Goal: Task Accomplishment & Management: Complete application form

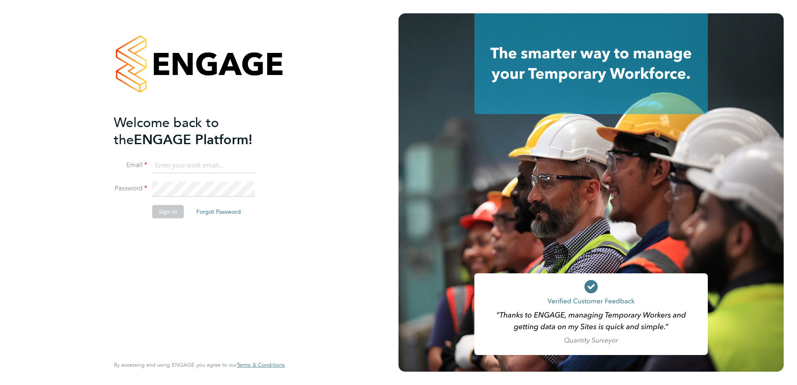
type input "gmkilbride@gmail.com"
click at [167, 212] on button "Sign In" at bounding box center [168, 211] width 32 height 13
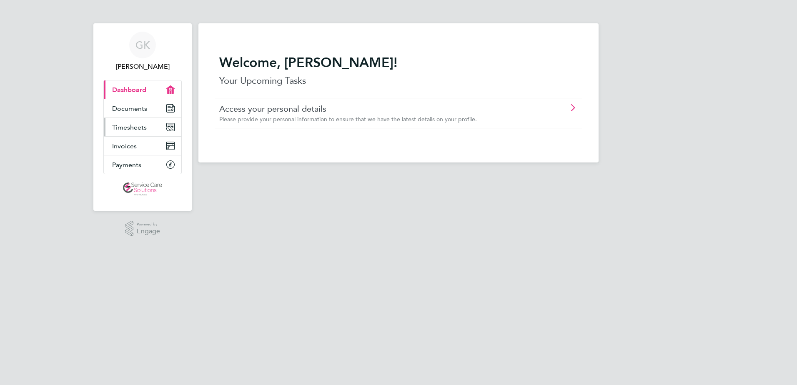
click at [138, 127] on span "Timesheets" at bounding box center [129, 127] width 35 height 8
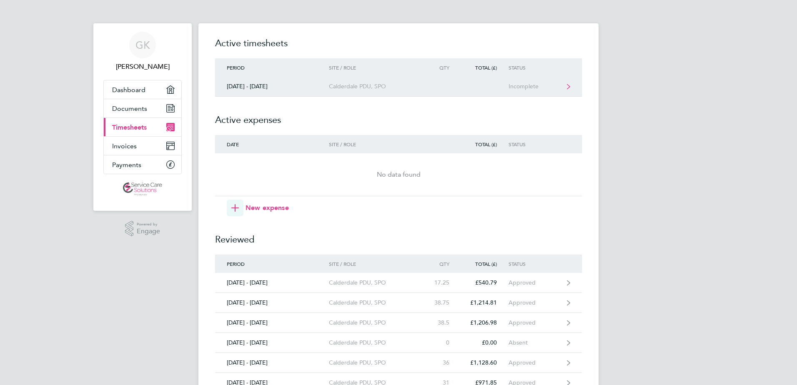
click at [489, 91] on link "[DATE] - [DATE] Calderdale PDU, SPO Incomplete" at bounding box center [398, 87] width 367 height 20
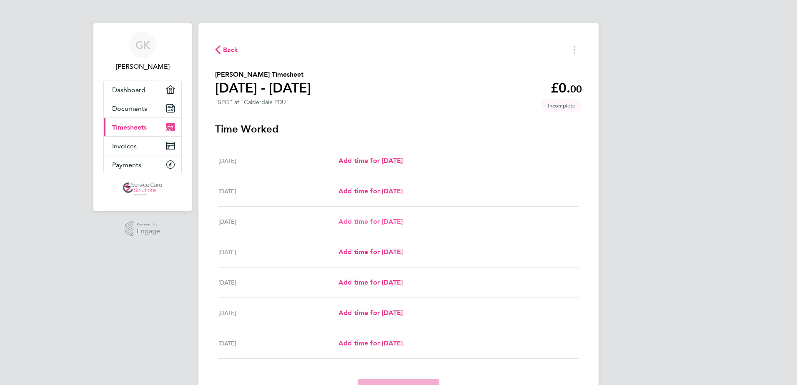
click at [402, 224] on span "Add time for [DATE]" at bounding box center [371, 222] width 64 height 8
select select "30"
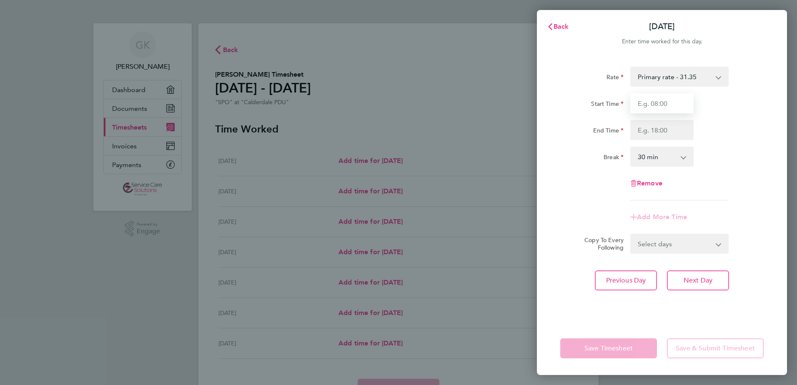
click at [676, 107] on input "Start Time" at bounding box center [662, 103] width 63 height 20
type input "08:30"
type input "17:00"
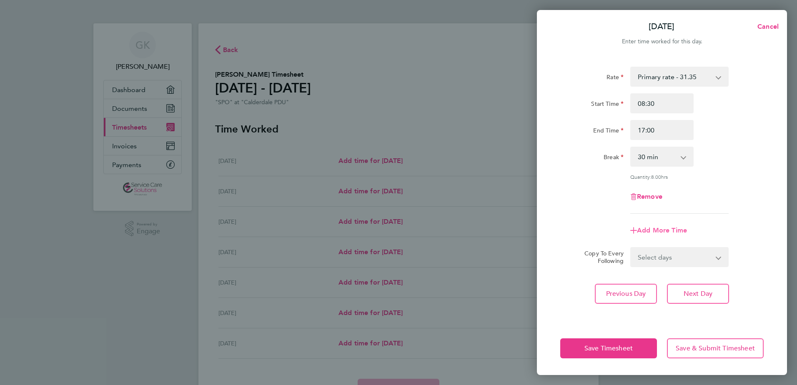
click at [654, 231] on span "Add More Time" at bounding box center [662, 230] width 50 height 8
select select "null"
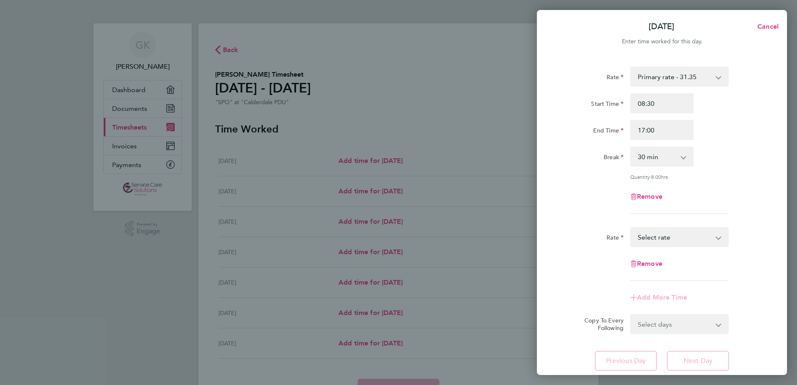
click at [659, 239] on select "Primary rate - 31.35 Select rate" at bounding box center [674, 237] width 87 height 18
select select "30"
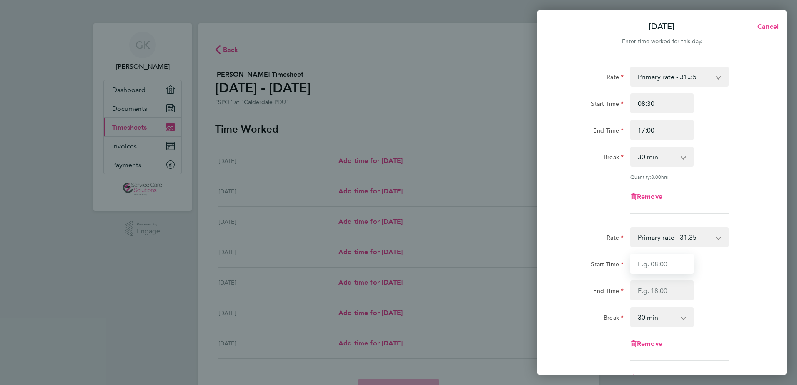
click at [649, 260] on input "Start Time" at bounding box center [662, 264] width 63 height 20
type input "19:30"
type input "20:45"
click at [709, 284] on div "End Time 20:45" at bounding box center [662, 291] width 210 height 20
click at [684, 317] on app-icon-cross-button at bounding box center [688, 317] width 10 height 18
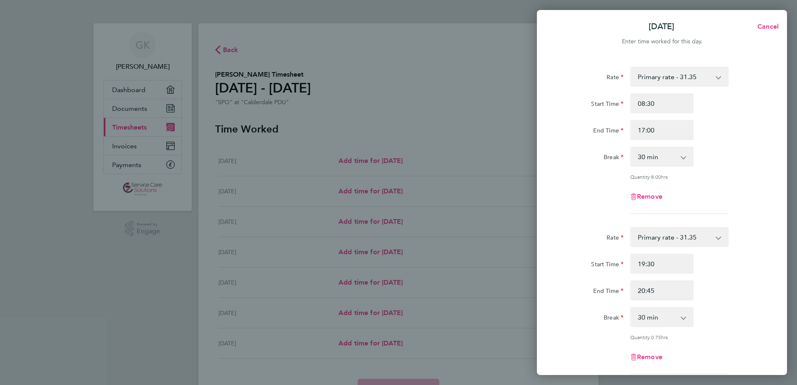
click at [683, 318] on select "0 min 15 min 30 min 45 min 60 min" at bounding box center [657, 317] width 52 height 18
select select "0"
click at [631, 308] on select "0 min 15 min 30 min 45 min 60 min" at bounding box center [657, 317] width 52 height 18
click at [729, 327] on div "Rate Primary rate - 31.35 Start Time 19:30 End Time 20:45 Break 0 min 15 min 30…" at bounding box center [663, 300] width 204 height 147
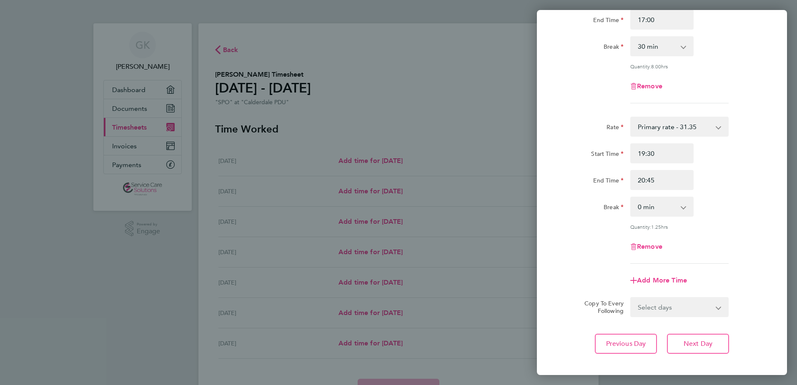
scroll to position [125, 0]
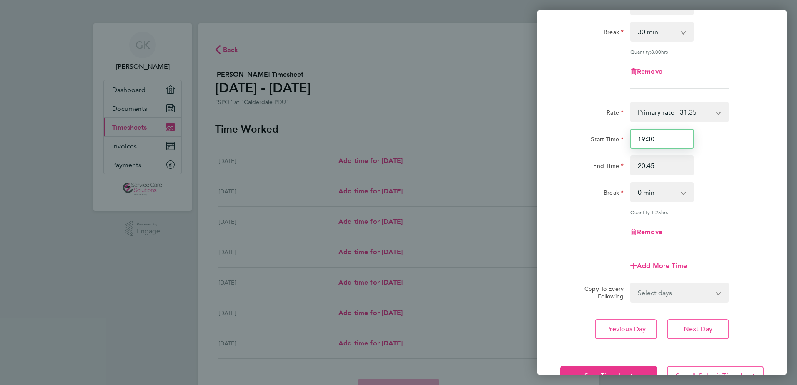
drag, startPoint x: 657, startPoint y: 138, endPoint x: 648, endPoint y: 140, distance: 9.3
click at [648, 140] on input "19:30" at bounding box center [662, 139] width 63 height 20
click at [728, 171] on div "End Time 20:45" at bounding box center [662, 166] width 210 height 20
click at [607, 370] on button "Save Timesheet" at bounding box center [609, 376] width 97 height 20
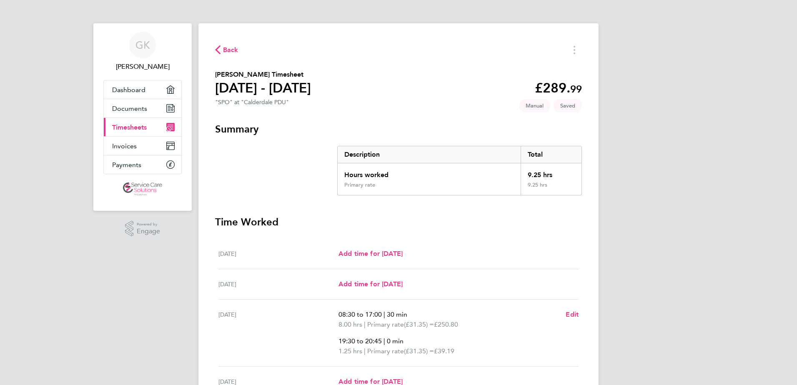
scroll to position [125, 0]
